Goal: Check status: Check status

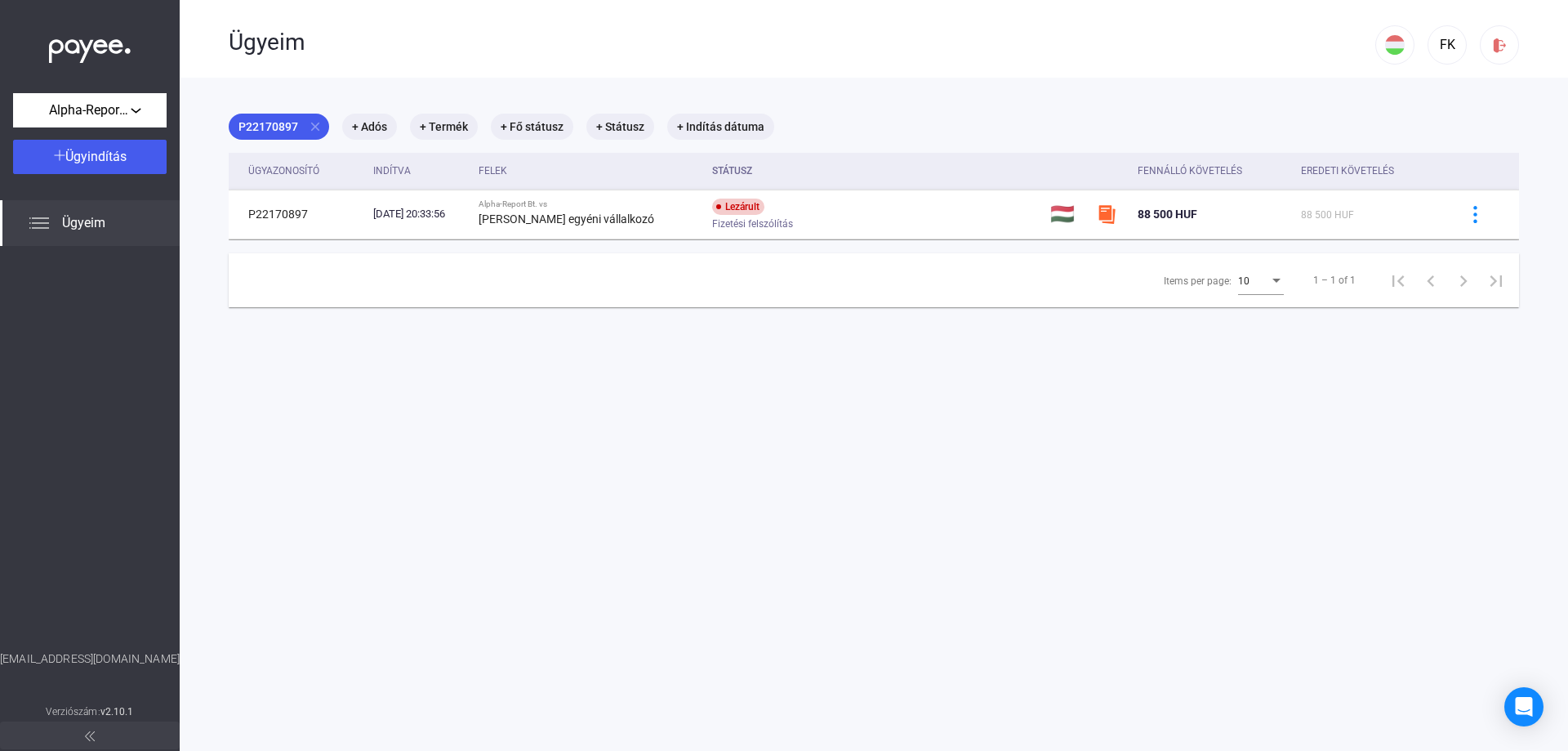
click at [78, 217] on span "Ügyeim" at bounding box center [83, 223] width 43 height 20
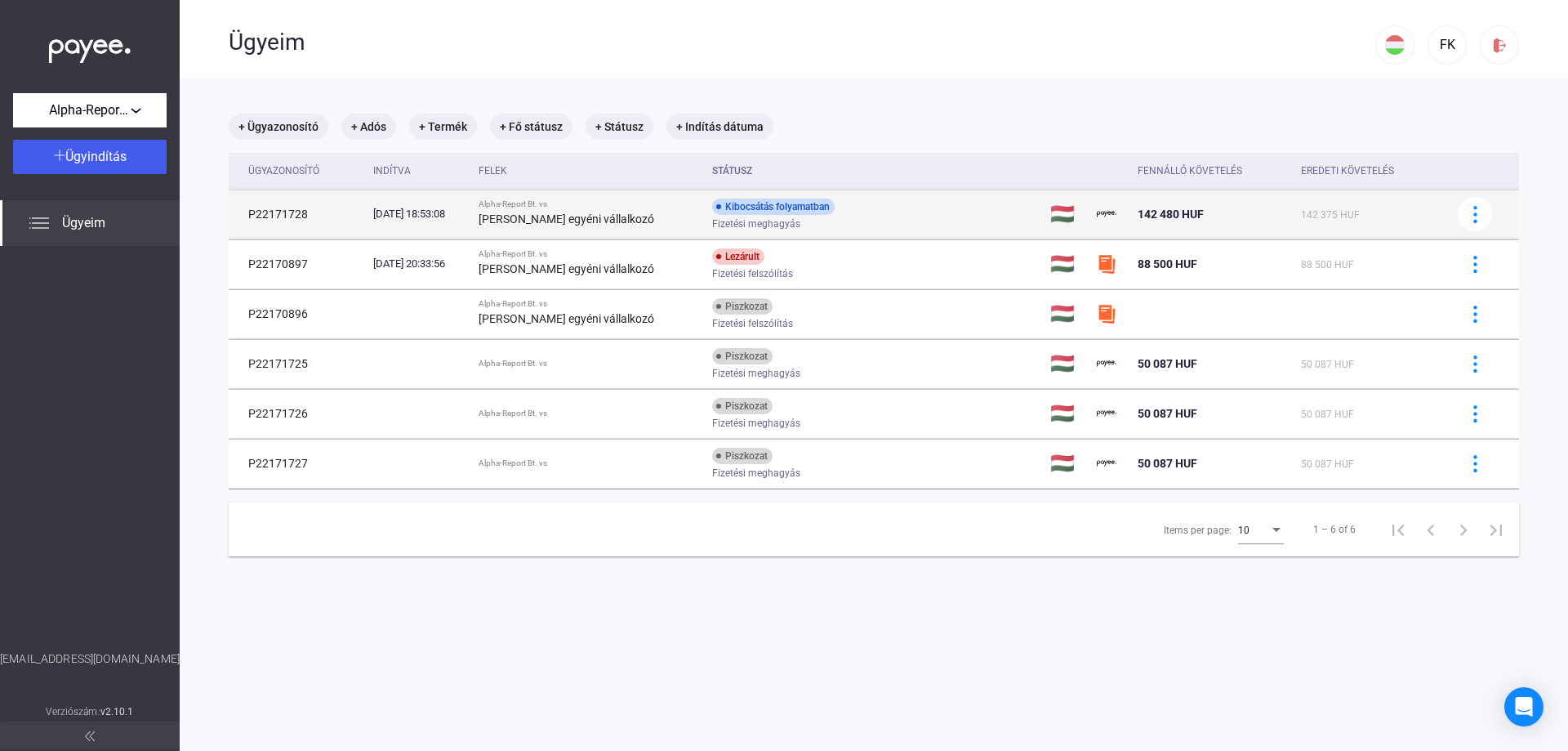
click at [846, 206] on div "Kibocsátás folyamatban Fizetési meghagyás" at bounding box center [842, 214] width 261 height 32
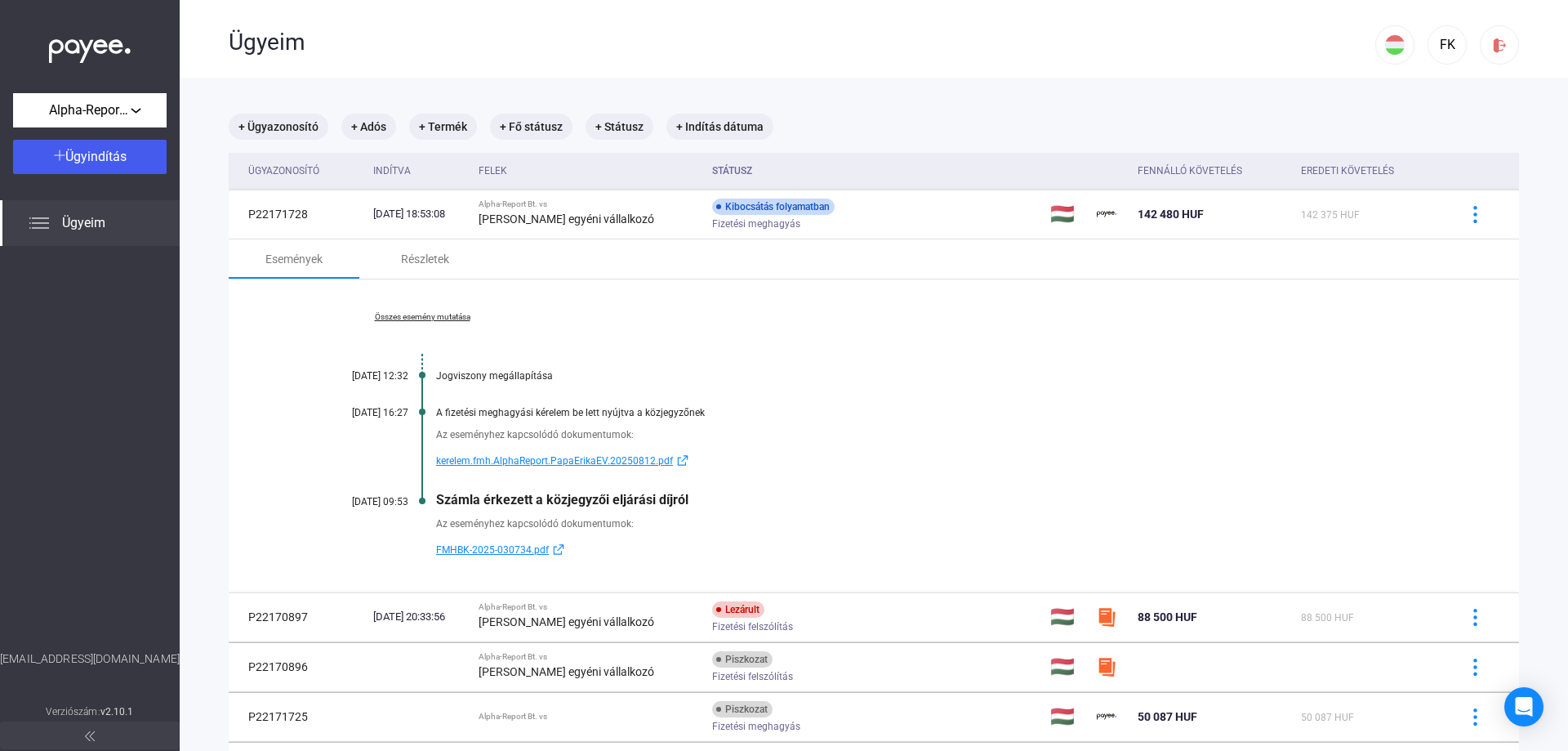
click at [440, 320] on link "Összes esemény mutatása" at bounding box center [422, 317] width 224 height 10
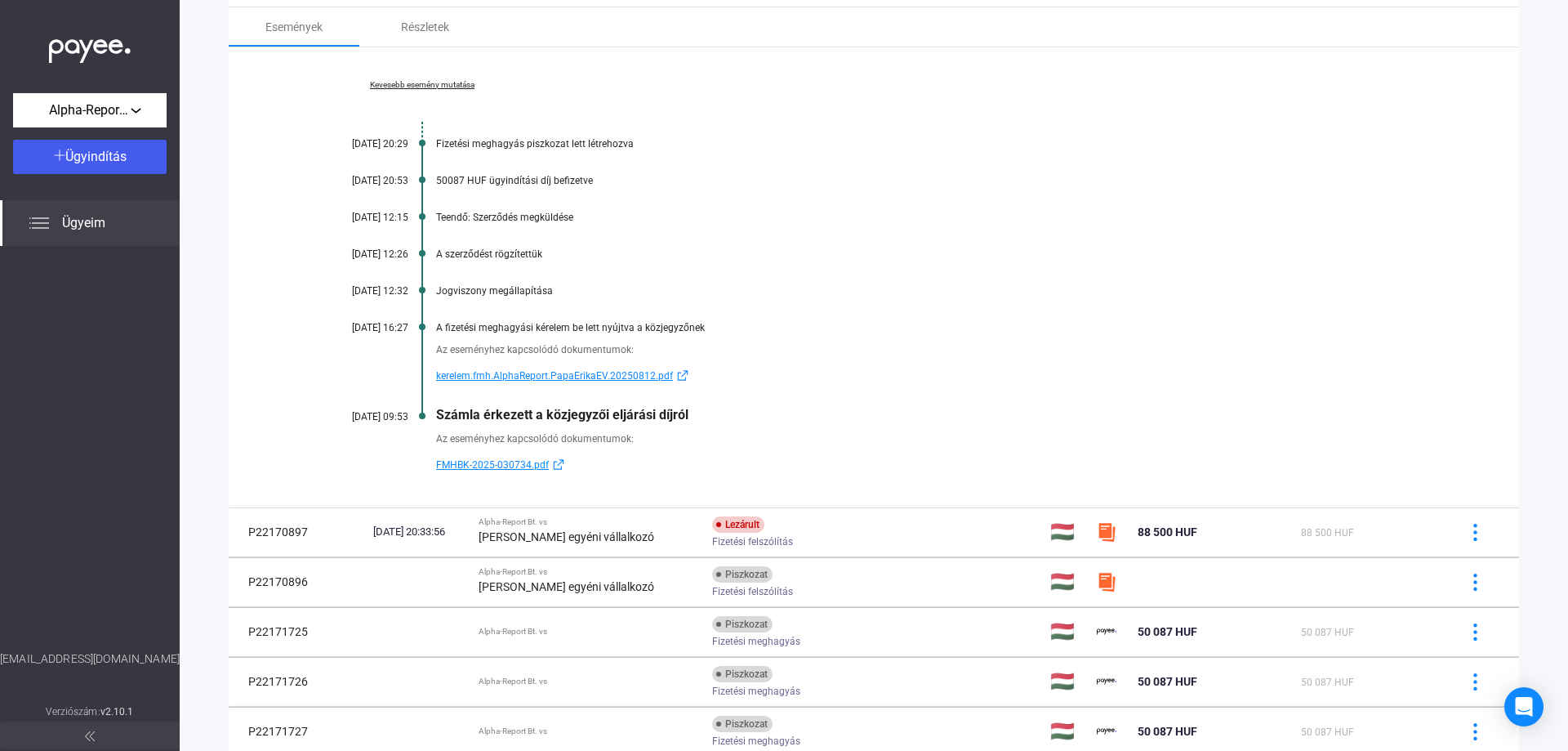
scroll to position [245, 0]
